Goal: Task Accomplishment & Management: Use online tool/utility

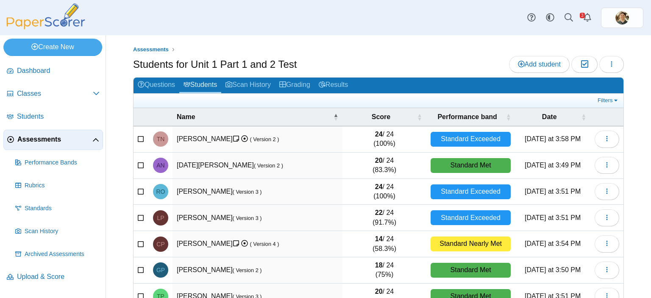
scroll to position [37, 0]
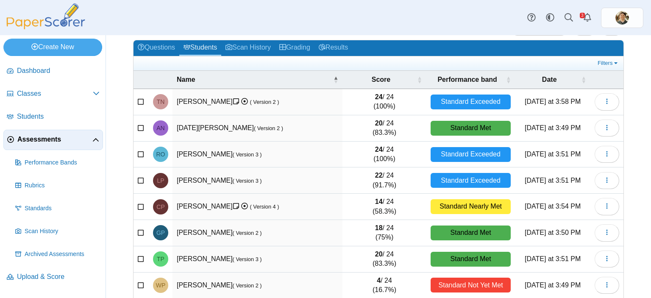
click at [292, 47] on link "Grading" at bounding box center [294, 48] width 39 height 16
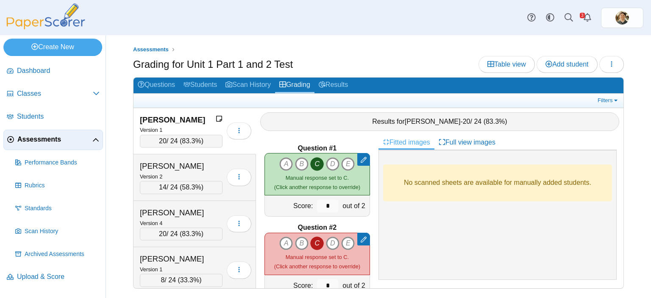
scroll to position [3015, 0]
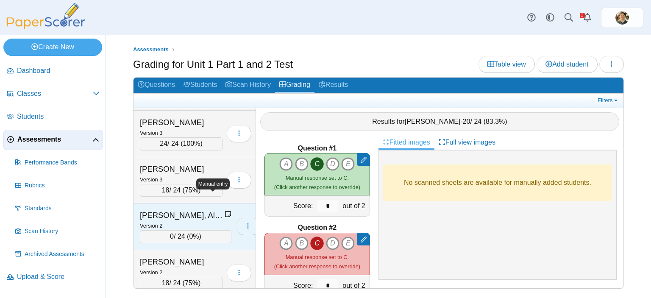
click at [245, 223] on icon "button" at bounding box center [248, 226] width 7 height 7
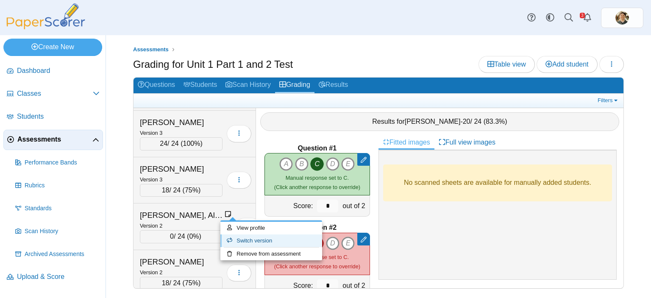
click at [251, 241] on link "Switch version" at bounding box center [271, 240] width 102 height 13
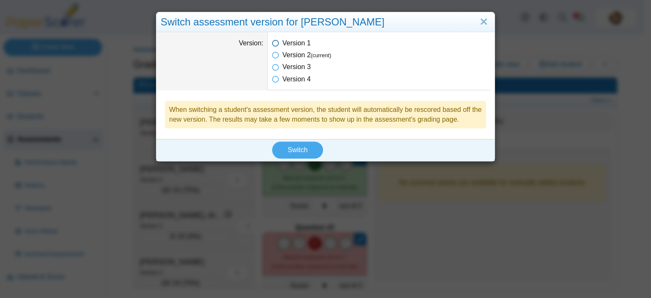
click at [272, 44] on icon at bounding box center [275, 42] width 7 height 6
click at [299, 150] on span "Switch" at bounding box center [298, 149] width 20 height 7
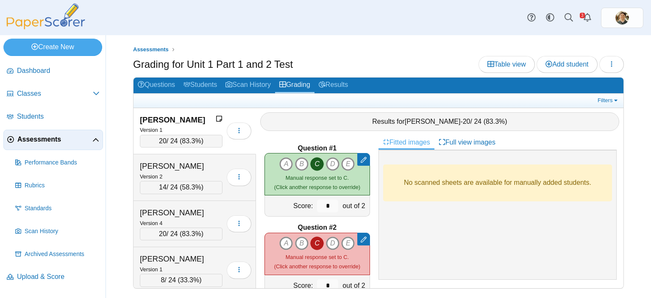
scroll to position [3015, 0]
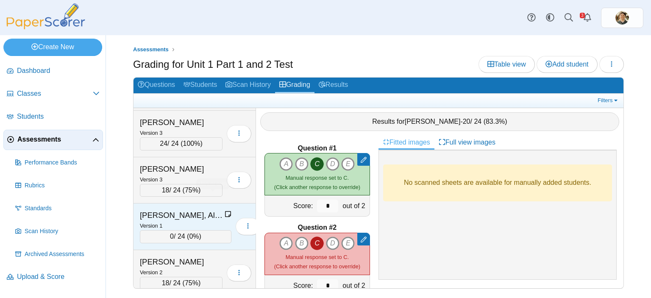
click at [225, 211] on icon at bounding box center [228, 214] width 7 height 7
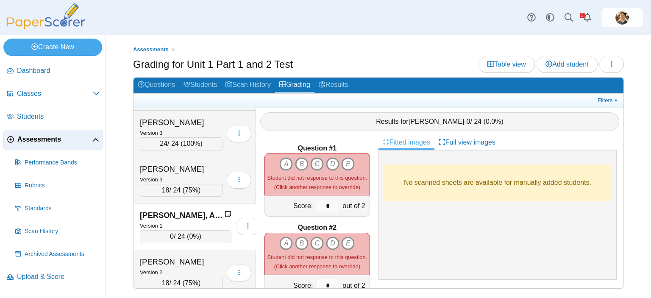
click at [313, 158] on icon "C" at bounding box center [317, 164] width 14 height 14
type input "*"
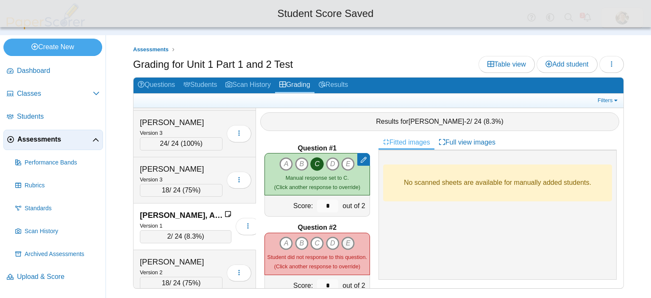
click at [342, 237] on icon "E" at bounding box center [348, 243] width 14 height 14
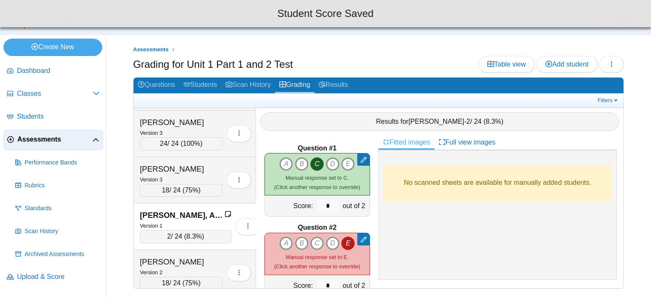
scroll to position [85, 0]
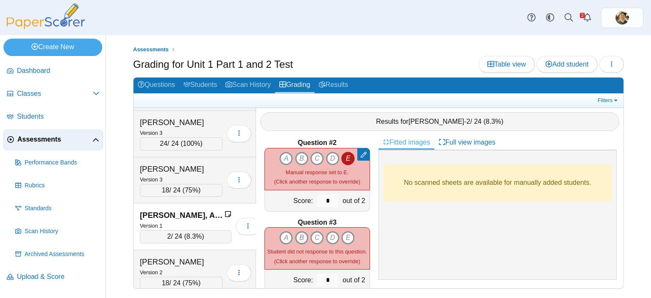
click at [296, 232] on icon "B" at bounding box center [302, 238] width 14 height 14
type input "*"
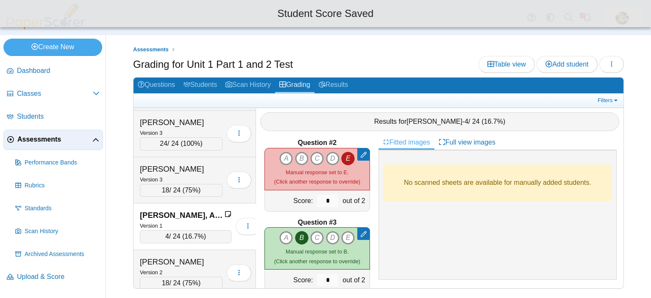
scroll to position [170, 0]
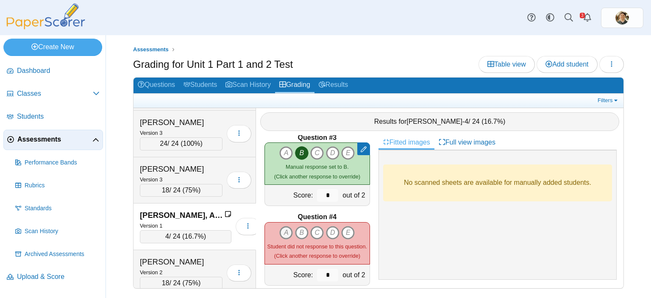
click at [283, 226] on icon "A" at bounding box center [286, 233] width 14 height 14
type input "*"
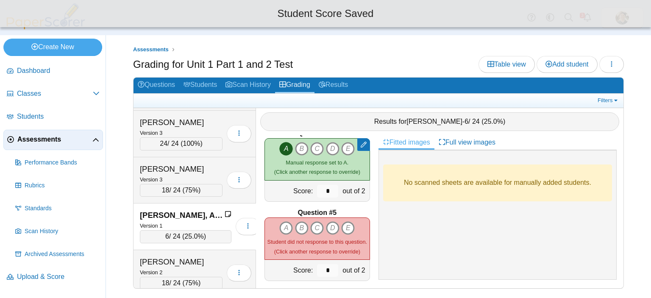
scroll to position [254, 0]
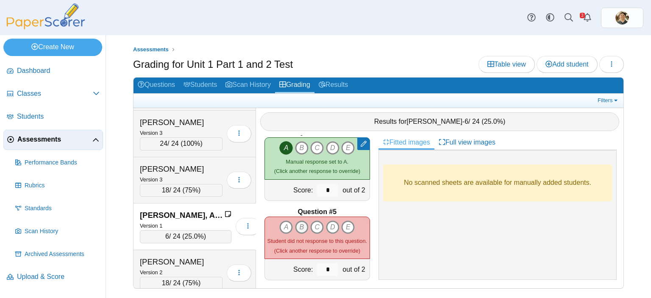
click at [299, 221] on icon "B" at bounding box center [302, 227] width 14 height 14
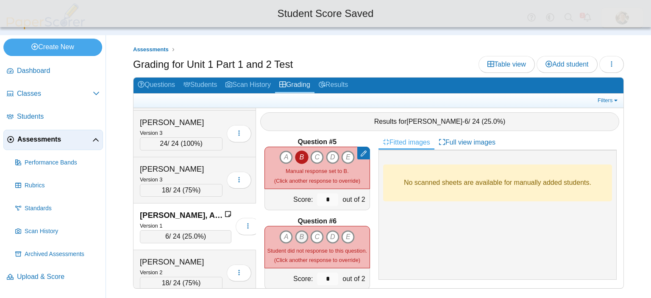
scroll to position [339, 0]
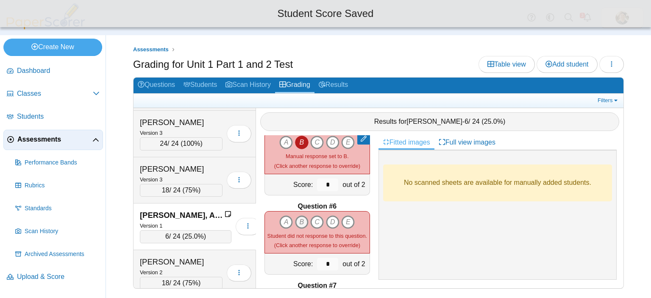
click at [297, 215] on icon "B" at bounding box center [302, 222] width 14 height 14
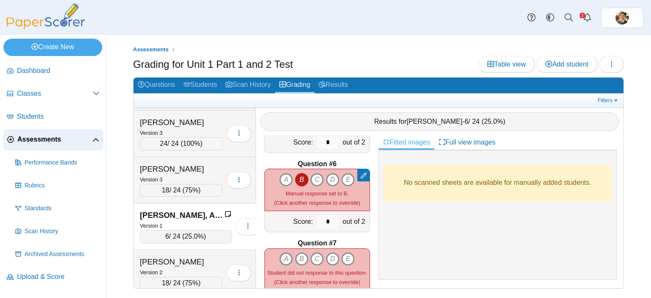
click at [281, 252] on icon "A" at bounding box center [286, 259] width 14 height 14
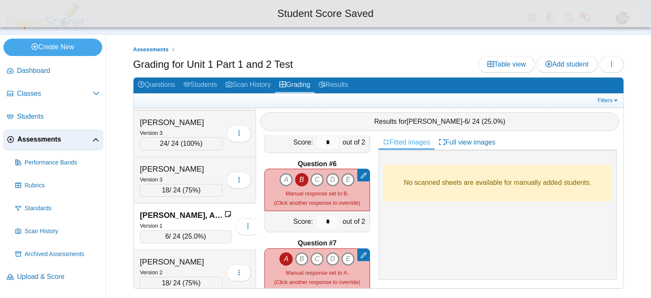
scroll to position [466, 0]
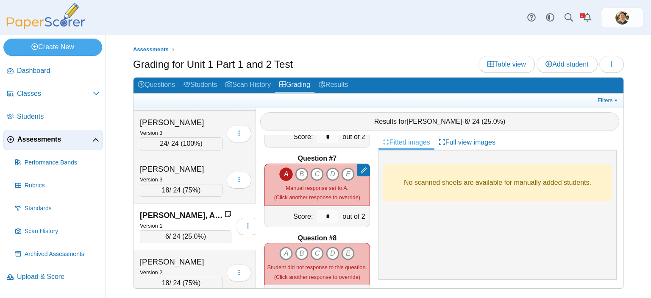
click at [343, 248] on icon "E" at bounding box center [348, 254] width 14 height 14
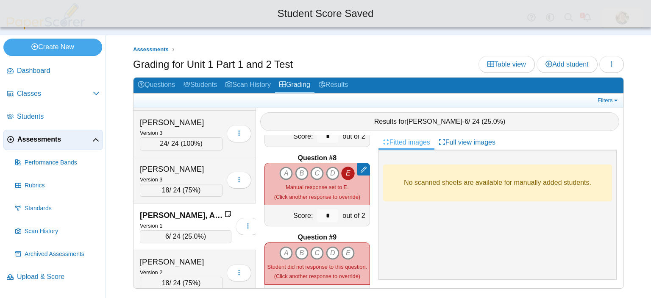
scroll to position [551, 0]
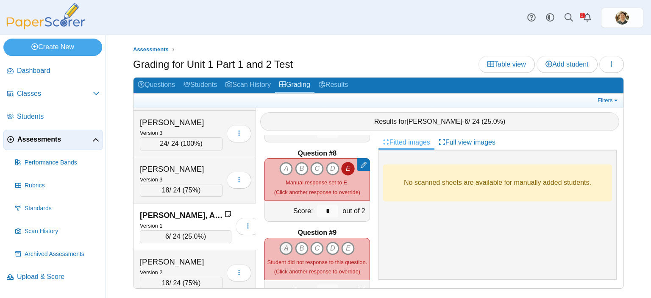
click at [283, 242] on icon "A" at bounding box center [286, 249] width 14 height 14
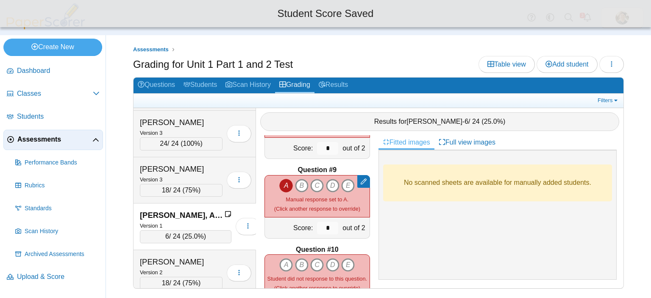
scroll to position [636, 0]
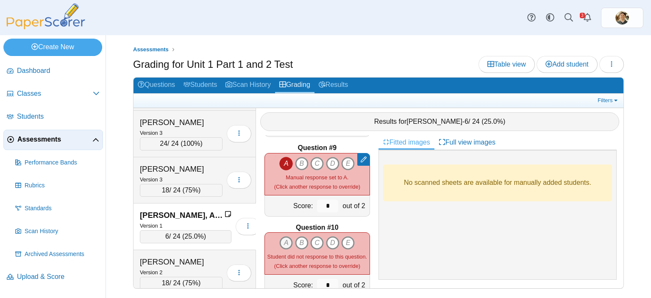
click at [285, 237] on icon "A" at bounding box center [286, 243] width 14 height 14
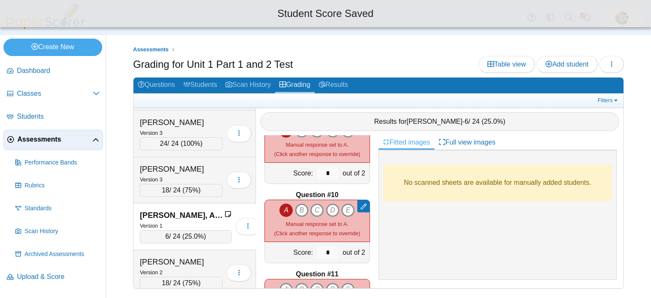
scroll to position [721, 0]
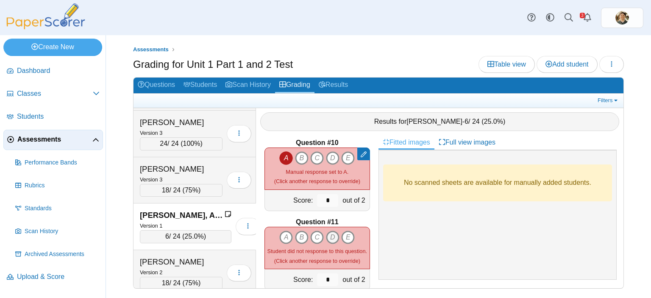
click at [326, 231] on icon "D" at bounding box center [333, 238] width 14 height 14
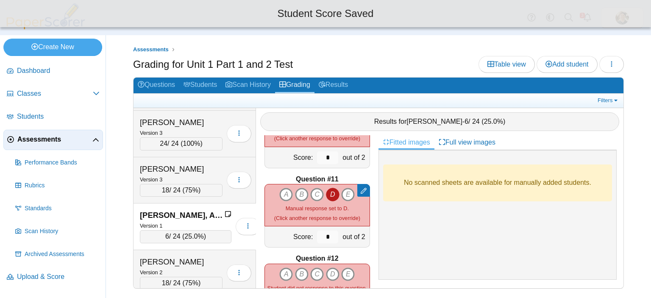
scroll to position [805, 0]
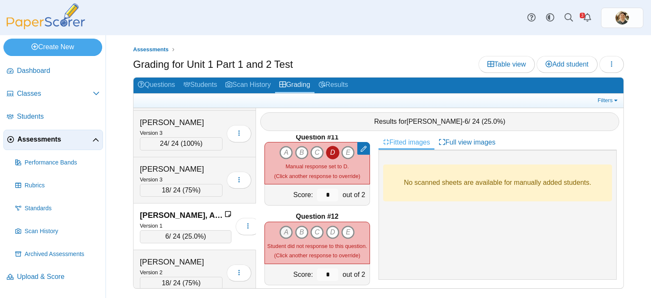
click at [284, 226] on icon "A" at bounding box center [286, 232] width 14 height 14
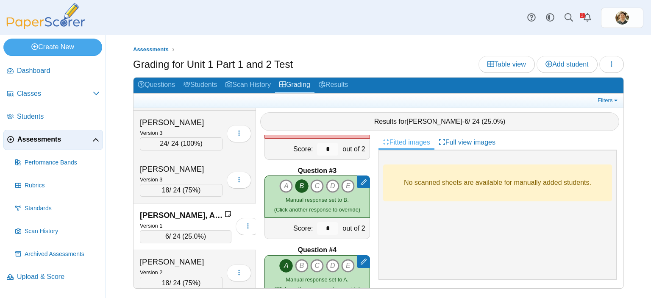
scroll to position [0, 0]
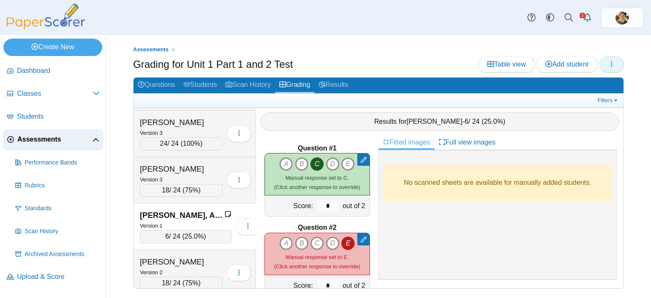
click at [611, 65] on icon "button" at bounding box center [611, 64] width 7 height 7
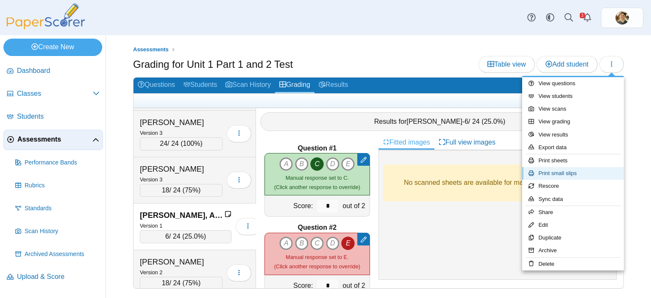
click at [558, 170] on link "Print small slips" at bounding box center [573, 173] width 102 height 13
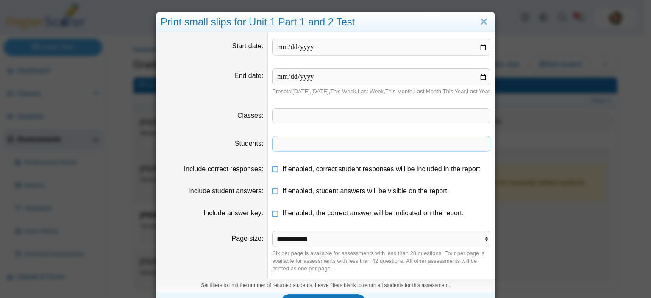
click at [314, 151] on span at bounding box center [381, 143] width 217 height 14
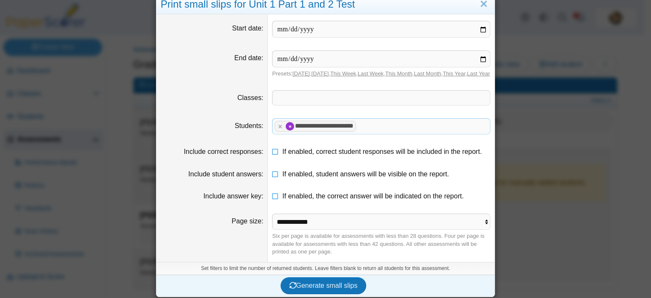
scroll to position [28, 0]
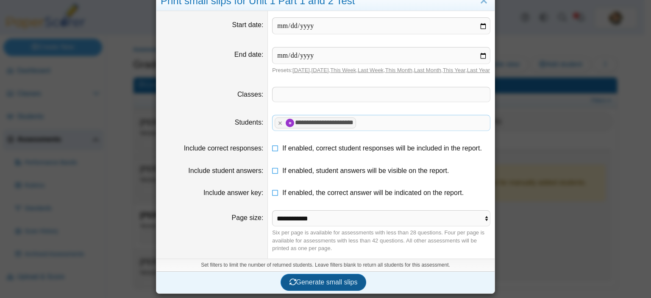
click at [323, 283] on span "Generate small slips" at bounding box center [323, 281] width 68 height 7
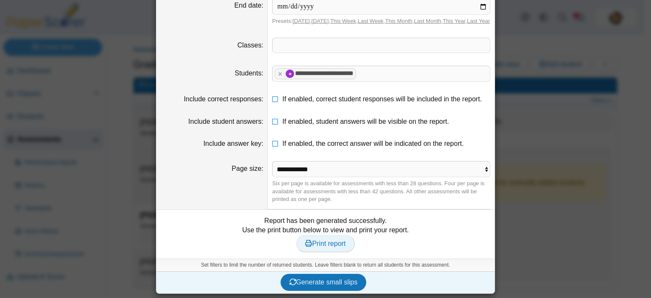
scroll to position [77, 0]
click at [331, 244] on span "Print report" at bounding box center [325, 243] width 40 height 7
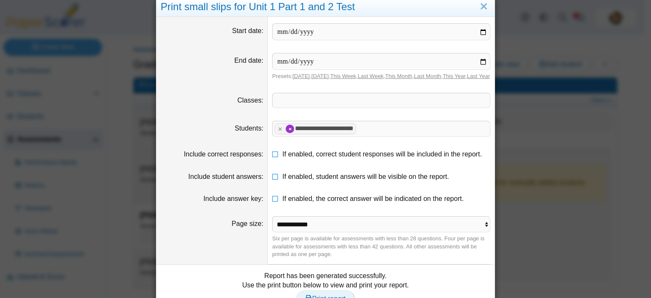
scroll to position [0, 0]
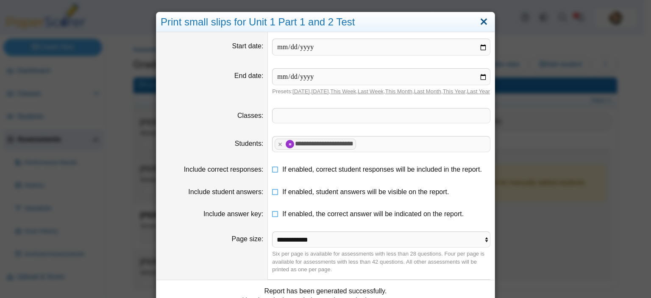
click at [482, 22] on link "Close" at bounding box center [483, 22] width 13 height 14
